Goal: Transaction & Acquisition: Subscribe to service/newsletter

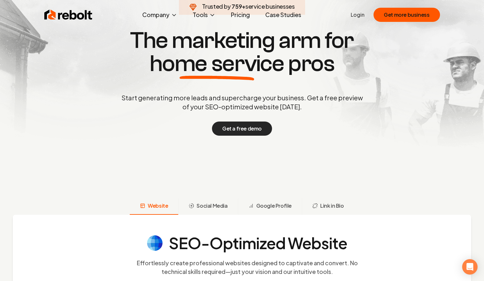
scroll to position [205, 0]
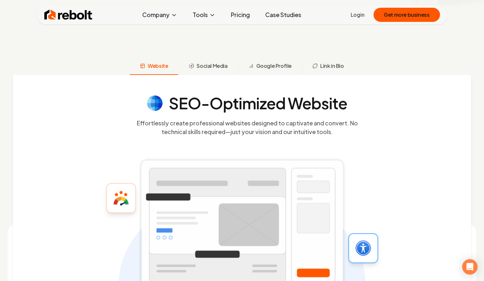
click at [241, 12] on link "Pricing" at bounding box center [240, 14] width 29 height 13
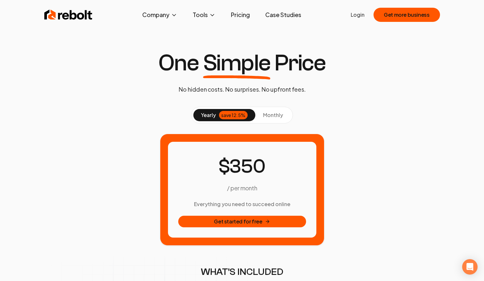
click at [275, 112] on span "monthly" at bounding box center [273, 114] width 20 height 7
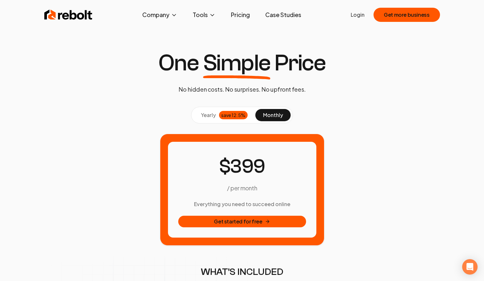
click at [213, 115] on span "yearly" at bounding box center [208, 115] width 15 height 8
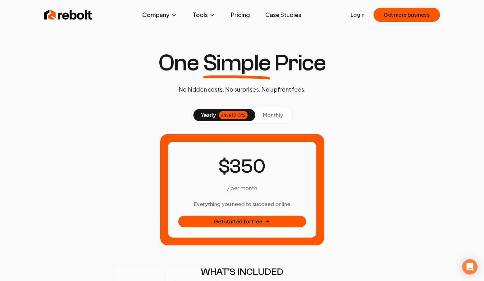
click at [247, 16] on link "Pricing" at bounding box center [240, 14] width 29 height 13
click at [278, 116] on span "monthly" at bounding box center [273, 114] width 20 height 7
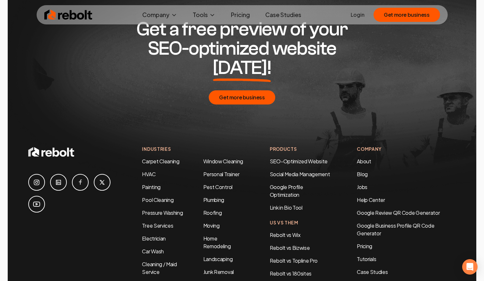
scroll to position [1215, 0]
